Goal: Task Accomplishment & Management: Use online tool/utility

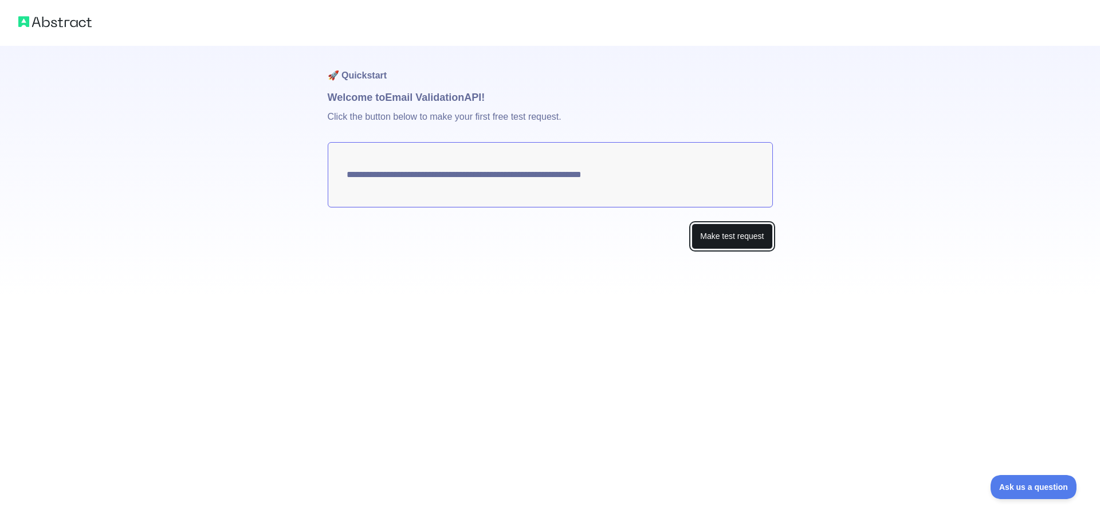
click at [722, 243] on button "Make test request" at bounding box center [731, 236] width 81 height 26
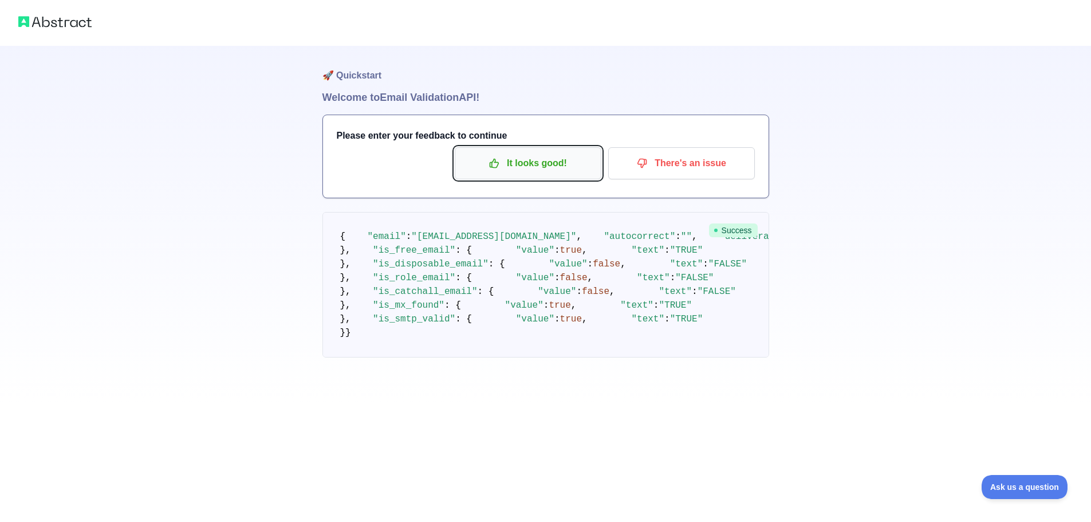
click at [498, 173] on button "It looks good!" at bounding box center [528, 163] width 147 height 32
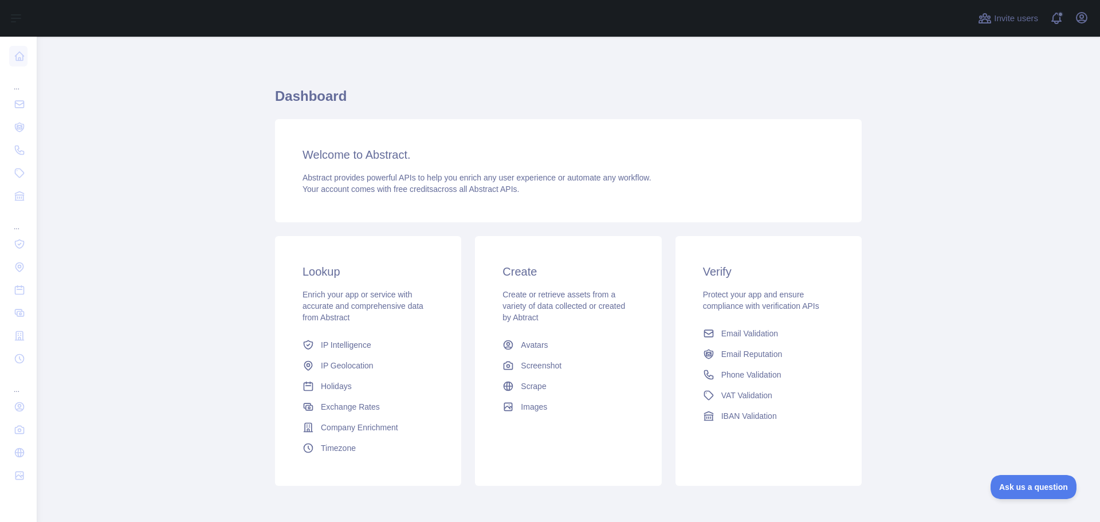
scroll to position [49, 0]
click at [727, 332] on span "Email Validation" at bounding box center [749, 333] width 57 height 11
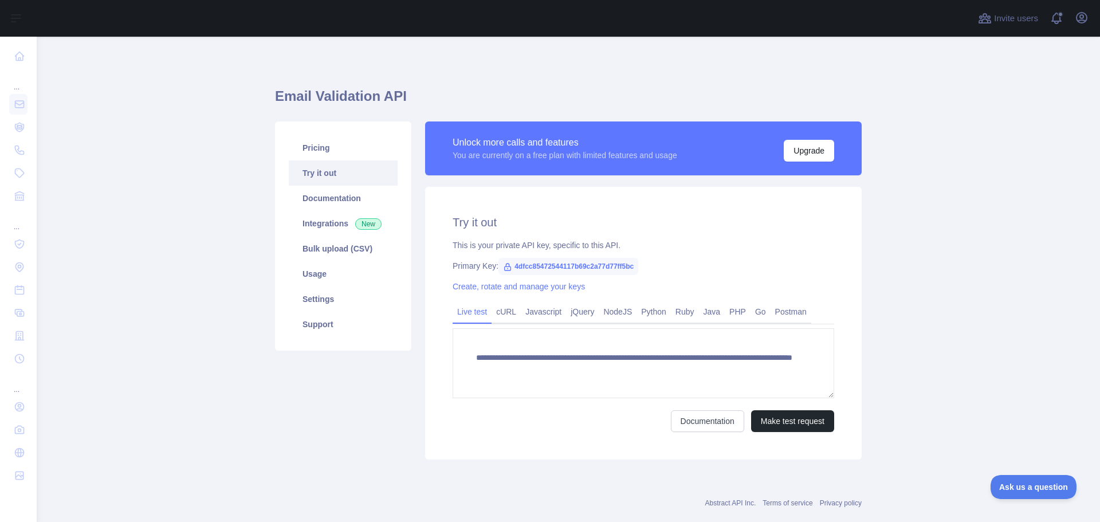
drag, startPoint x: 541, startPoint y: 264, endPoint x: 666, endPoint y: 284, distance: 126.5
click at [678, 282] on div "Create, rotate and manage your keys" at bounding box center [643, 286] width 381 height 11
drag, startPoint x: 508, startPoint y: 264, endPoint x: 632, endPoint y: 264, distance: 123.7
click at [632, 264] on span "4dfcc85472544117b69c2a77d77ff5bc" at bounding box center [568, 266] width 140 height 17
copy span "4dfcc85472544117b69c2a77d77ff5bc"
